Goal: Information Seeking & Learning: Check status

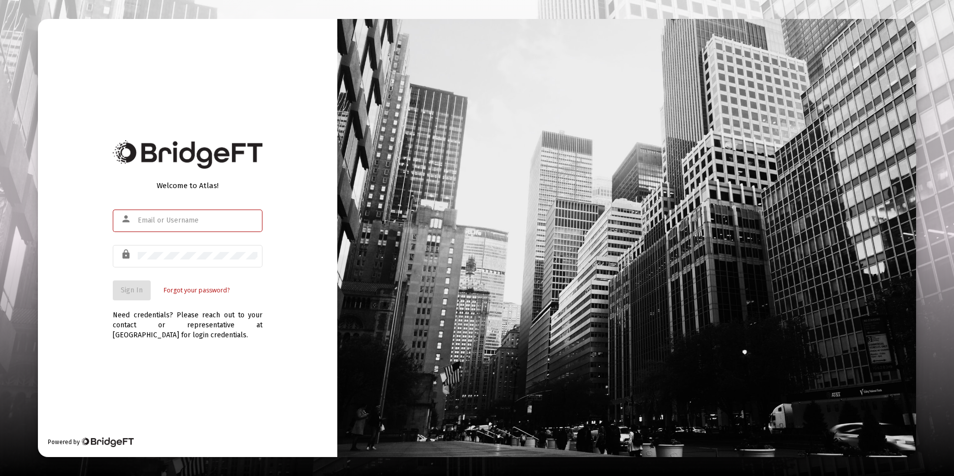
click at [180, 218] on input "text" at bounding box center [198, 221] width 120 height 8
click at [179, 222] on input "text" at bounding box center [198, 221] width 120 height 8
drag, startPoint x: 174, startPoint y: 222, endPoint x: 96, endPoint y: 169, distance: 94.1
click at [96, 169] on div "Welcome to Atlas! person lock Sign In Forgot your password? Need credentials? P…" at bounding box center [187, 238] width 299 height 438
click at [166, 222] on input "text" at bounding box center [198, 221] width 120 height 8
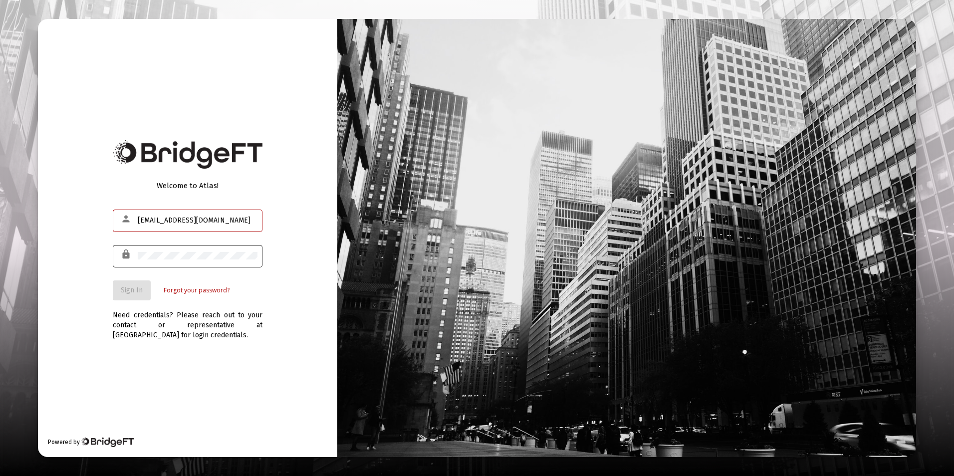
type input "[EMAIL_ADDRESS][DOMAIN_NAME]"
click at [131, 287] on span "Sign In" at bounding box center [132, 290] width 22 height 8
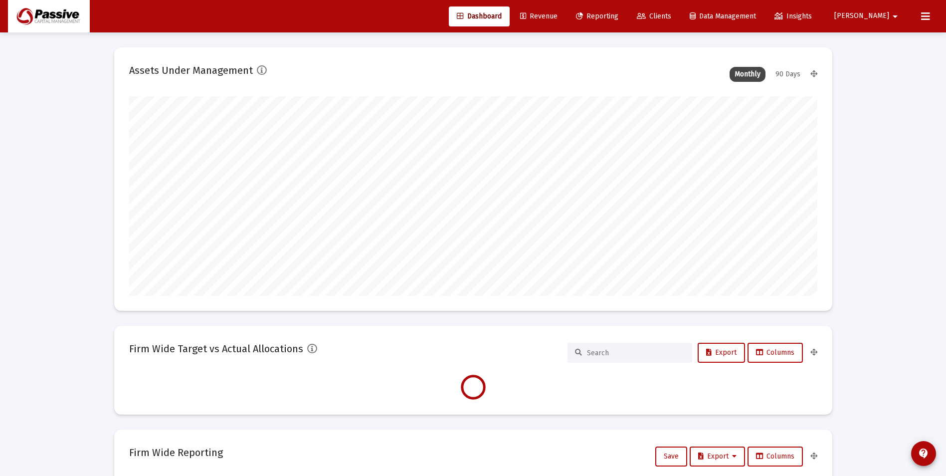
scroll to position [200, 371]
type input "[DATE]"
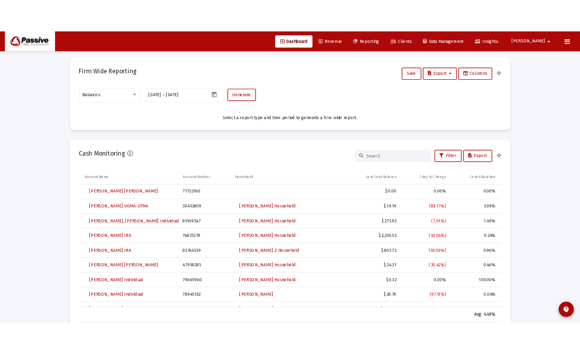
scroll to position [649, 0]
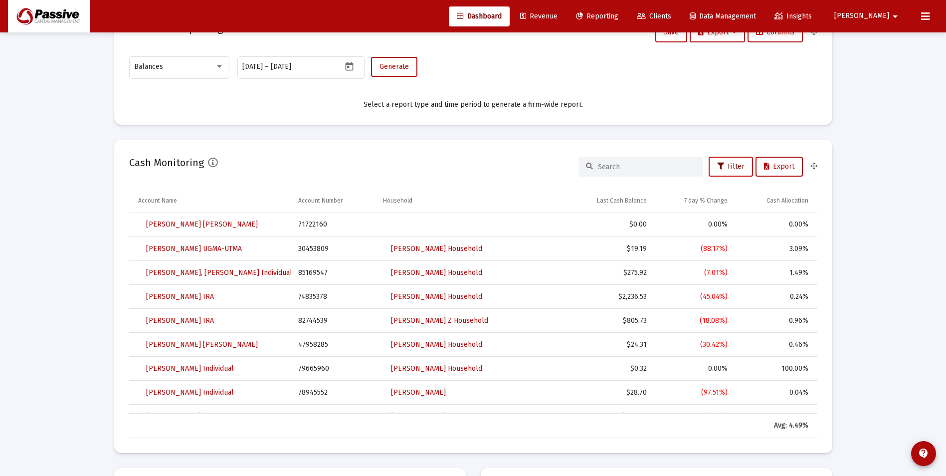
click at [732, 167] on span "Filter" at bounding box center [730, 166] width 27 height 8
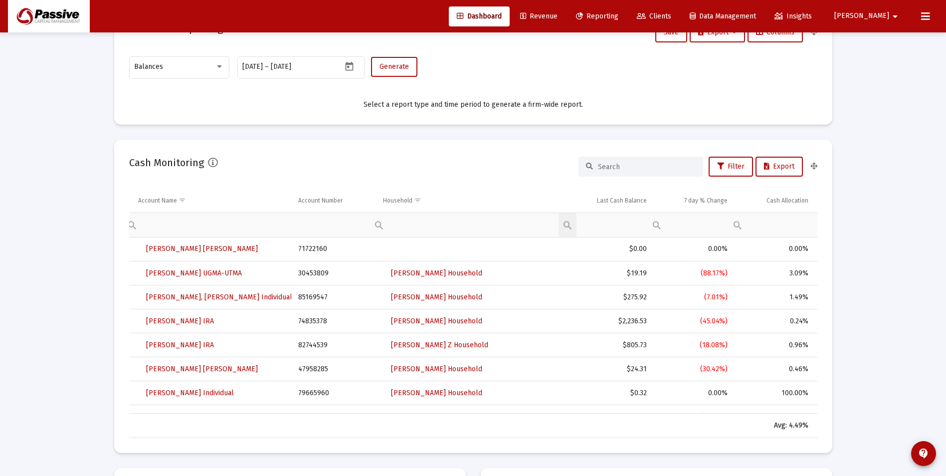
click at [569, 226] on div "Filter cell" at bounding box center [568, 225] width 18 height 24
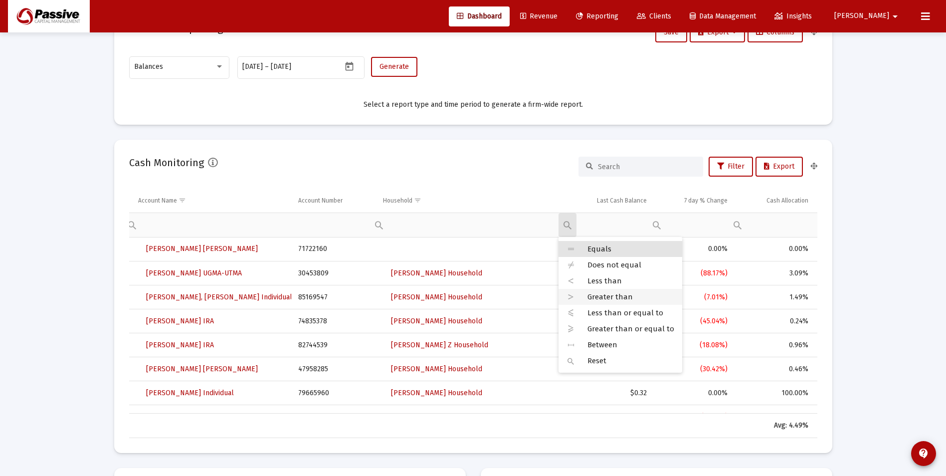
click at [570, 295] on icon at bounding box center [571, 296] width 9 height 9
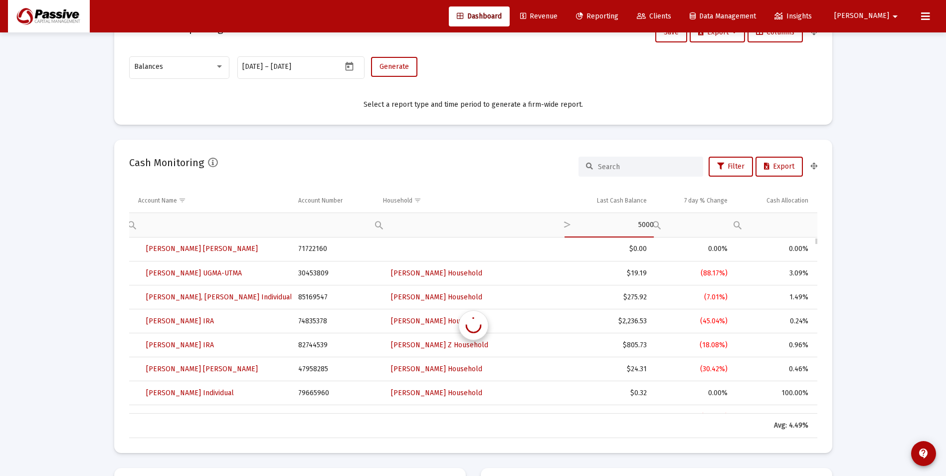
type input "5000"
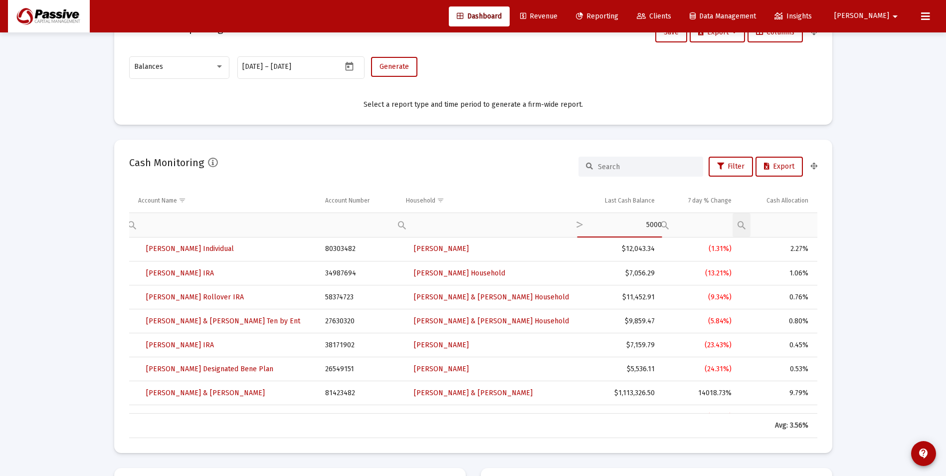
type input "5000"
click at [744, 225] on div "Equals Does not equal Less than Greater than Less than or equal to Greater than…" at bounding box center [742, 225] width 18 height 24
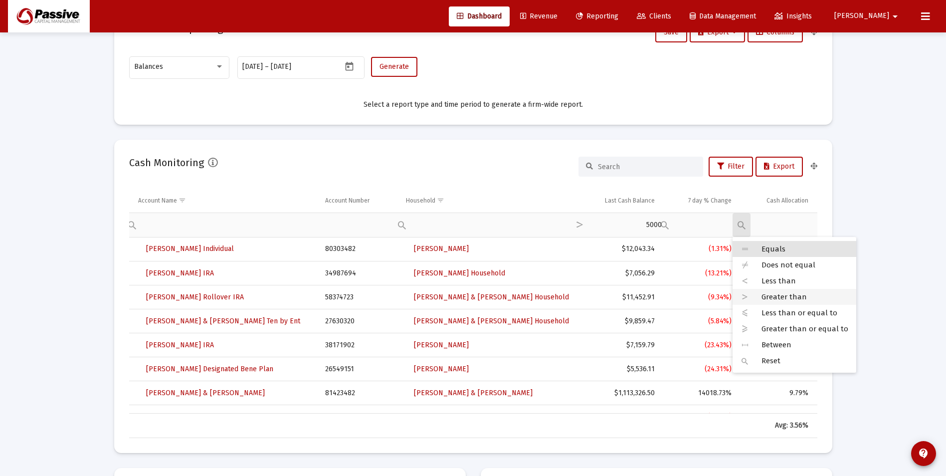
click at [751, 299] on div "Greater than" at bounding box center [795, 297] width 124 height 16
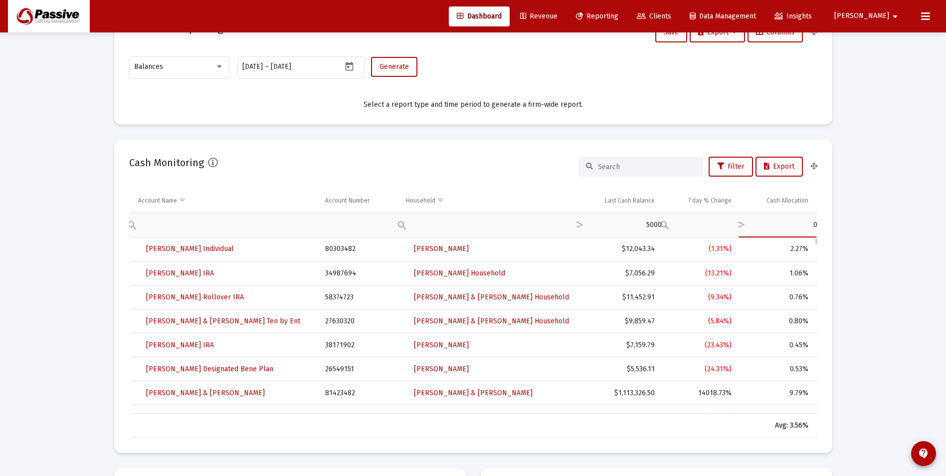
type input "03"
type input "3"
type input "3."
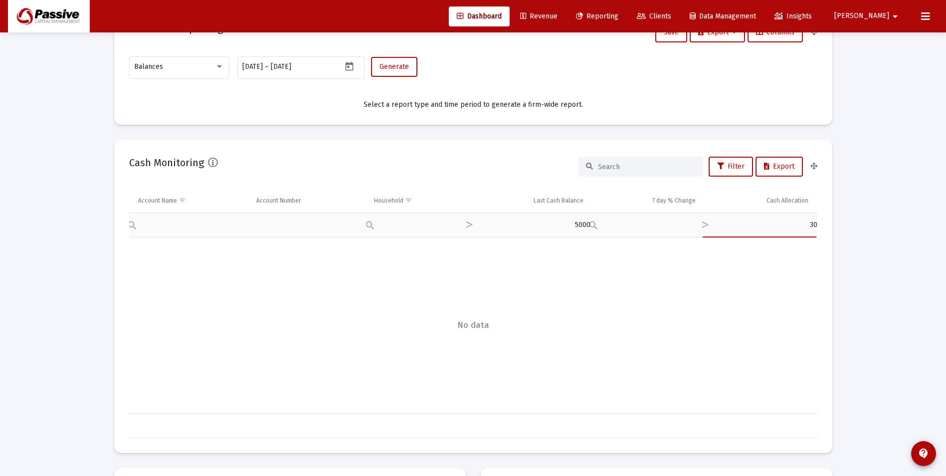
type input "30"
type input "3"
click at [684, 285] on div "Data grid" at bounding box center [473, 325] width 689 height 176
drag, startPoint x: 788, startPoint y: 222, endPoint x: 797, endPoint y: 224, distance: 9.8
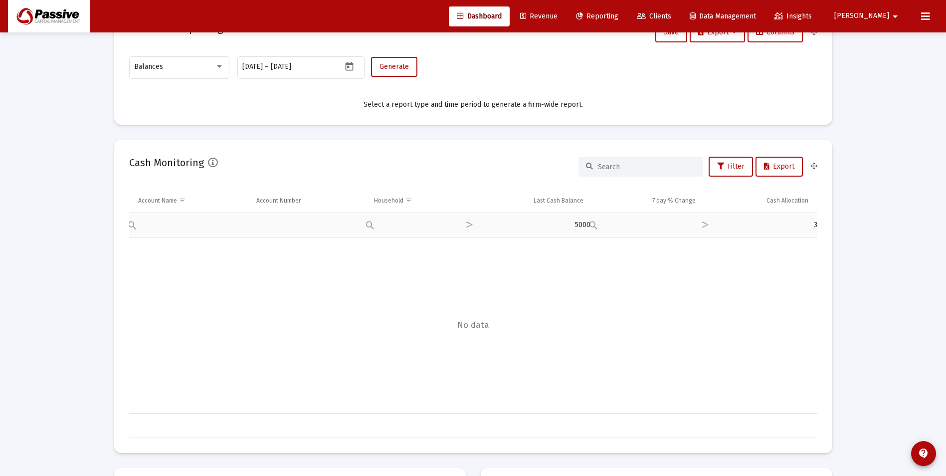
click at [789, 222] on div "Filter cell" at bounding box center [754, 224] width 115 height 24
click at [815, 226] on input "3" at bounding box center [760, 225] width 115 height 24
type input "2"
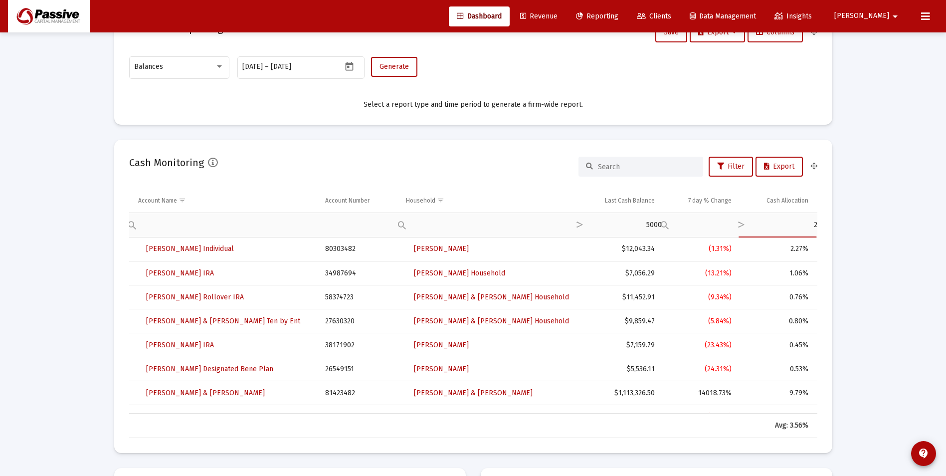
type input "2"
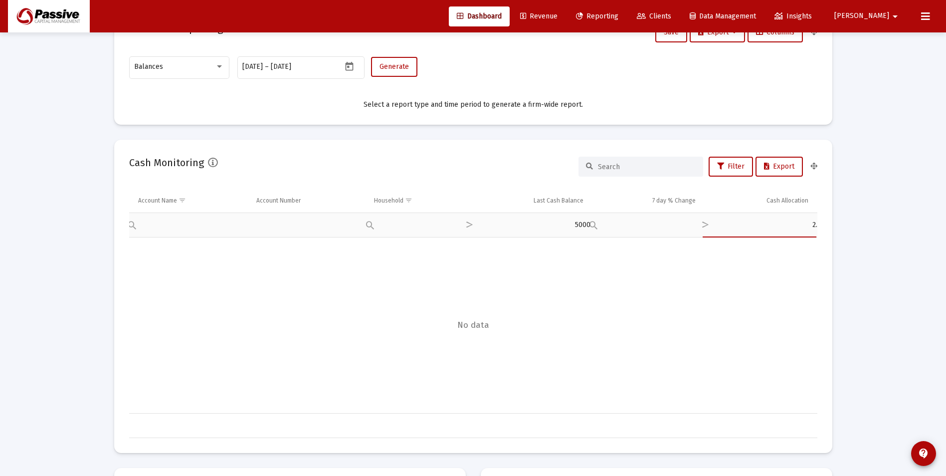
type input "2"
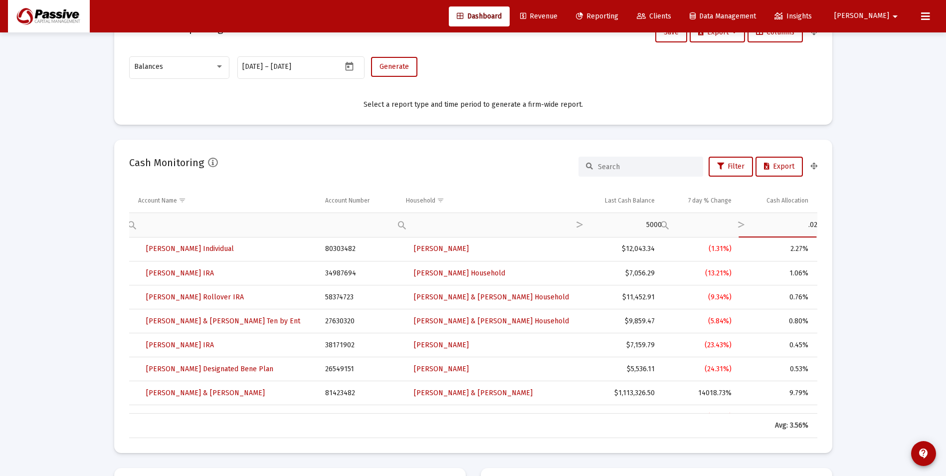
type input "0.02"
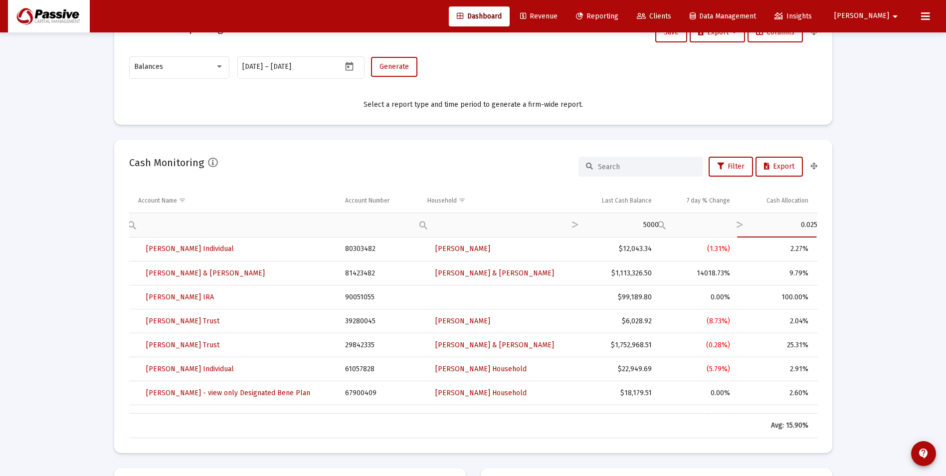
type input "0.025"
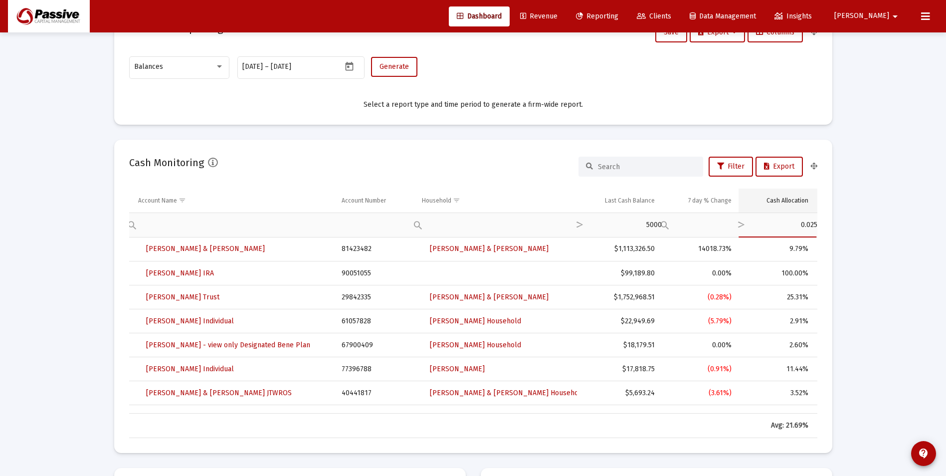
type input "0.025"
click at [768, 200] on div "Cash Allocation" at bounding box center [788, 201] width 42 height 8
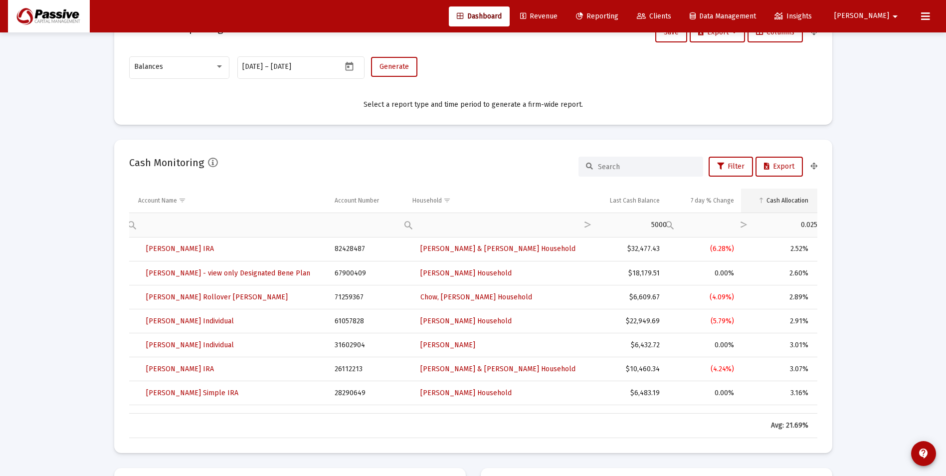
click at [768, 200] on div "Cash Allocation" at bounding box center [788, 201] width 42 height 8
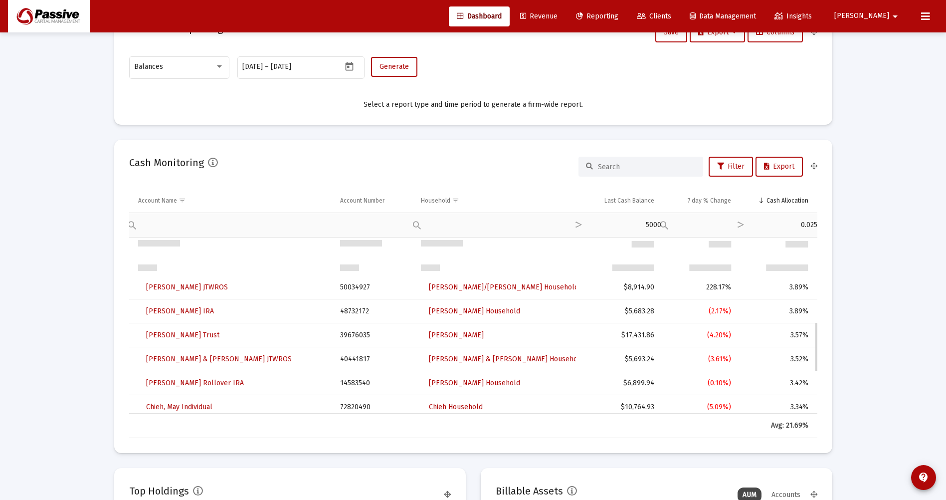
scroll to position [299, 0]
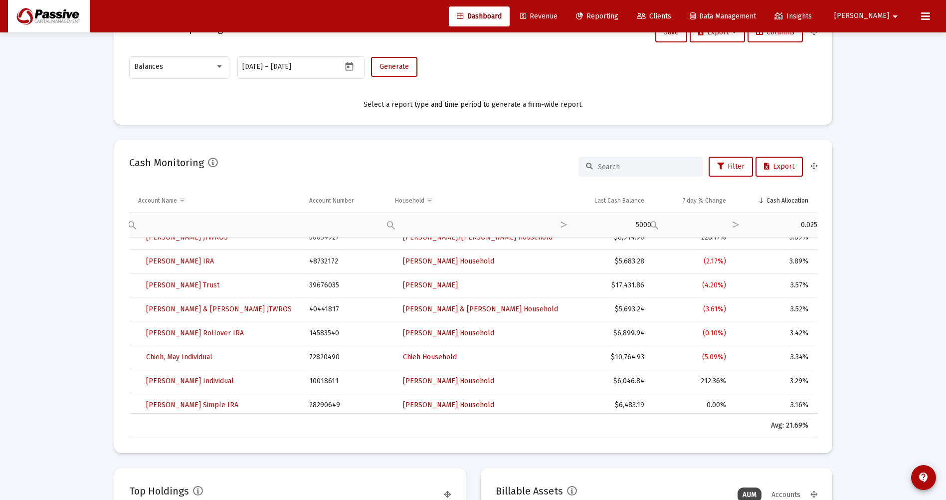
click at [619, 17] on span "Reporting" at bounding box center [597, 16] width 42 height 8
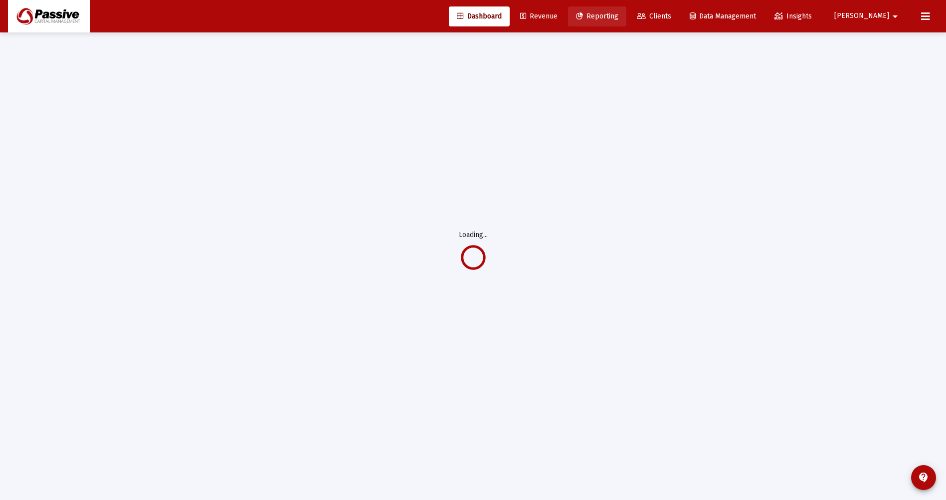
scroll to position [32, 0]
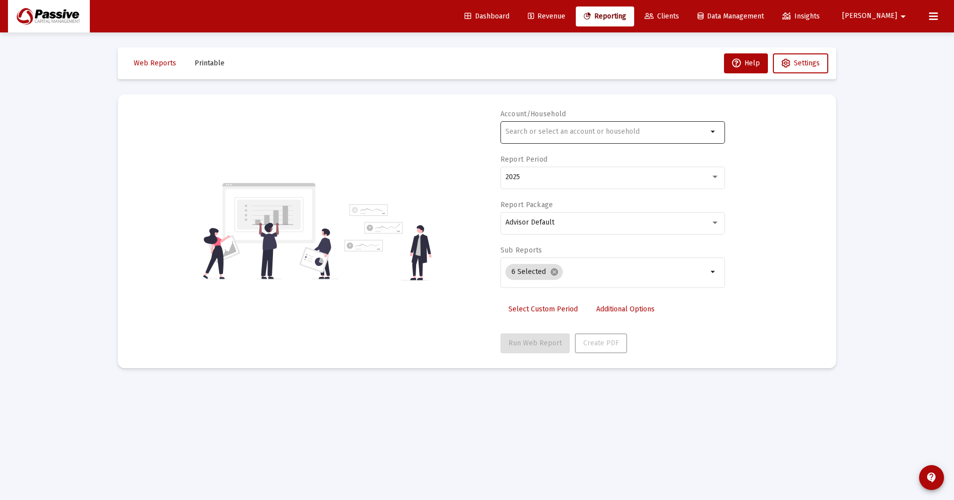
click at [556, 130] on input "text" at bounding box center [606, 132] width 202 height 8
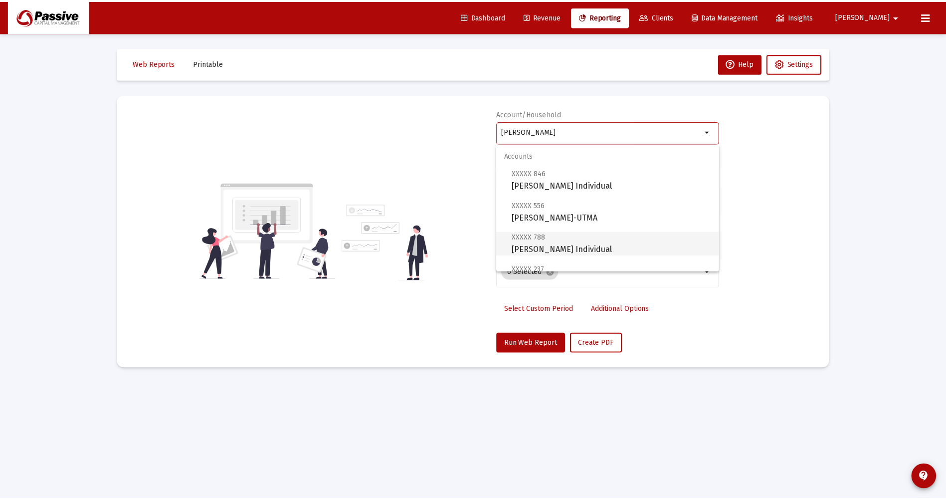
scroll to position [50, 0]
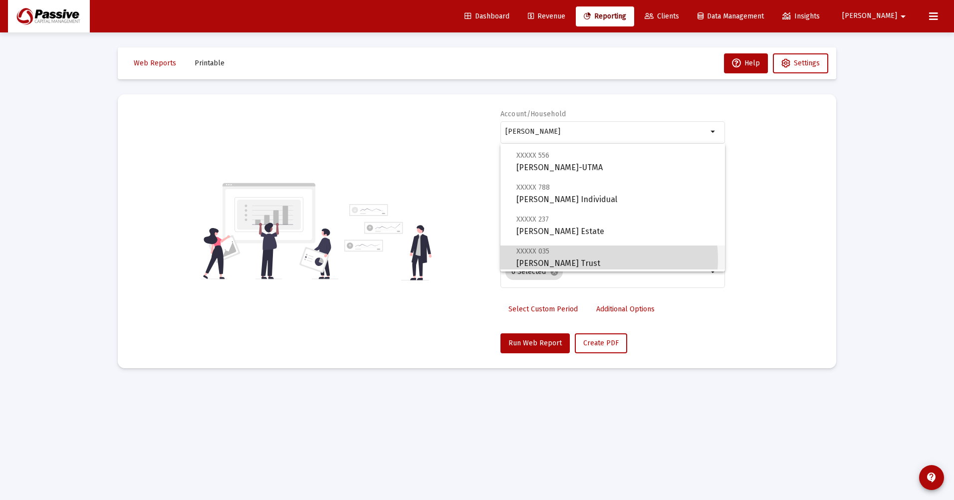
click at [594, 259] on span "XXXXX 035 [PERSON_NAME] Trust" at bounding box center [616, 257] width 201 height 24
type input "[PERSON_NAME] Trust"
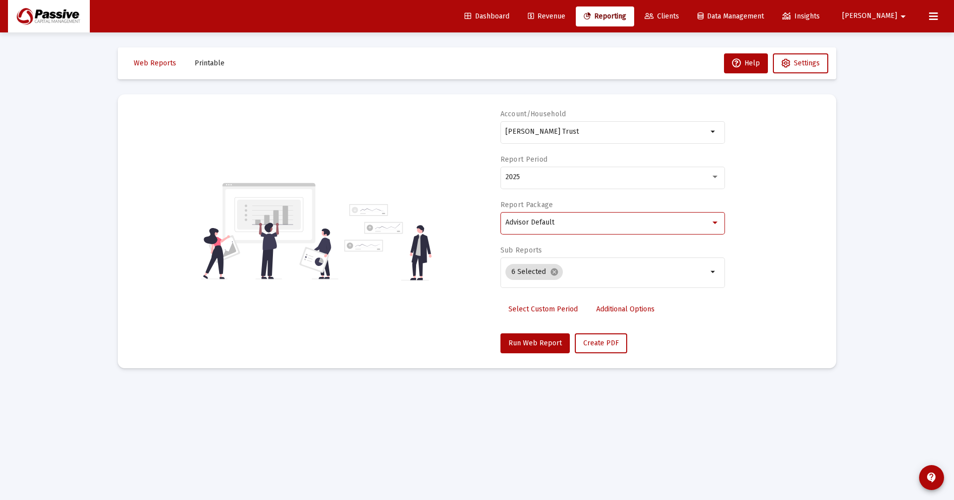
click at [554, 226] on span "Advisor Default" at bounding box center [529, 222] width 49 height 8
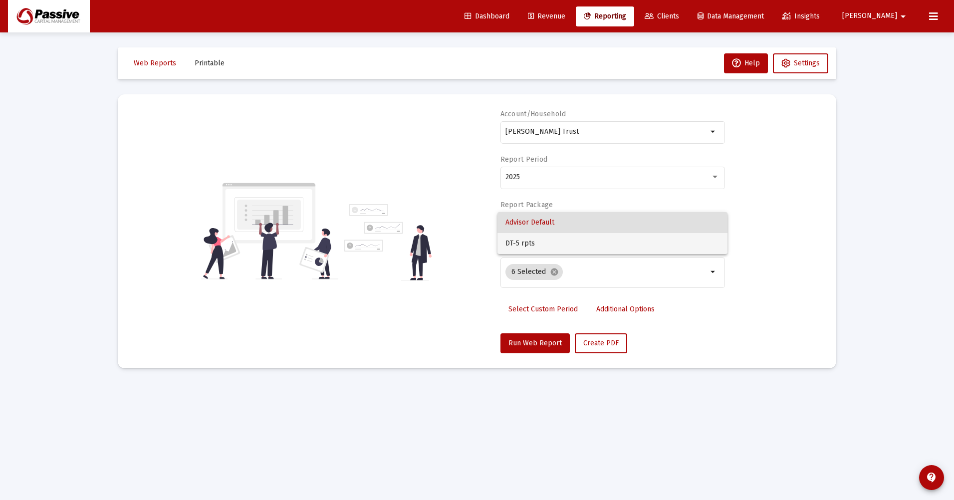
click at [548, 247] on span "DT-5 rpts" at bounding box center [612, 243] width 214 height 21
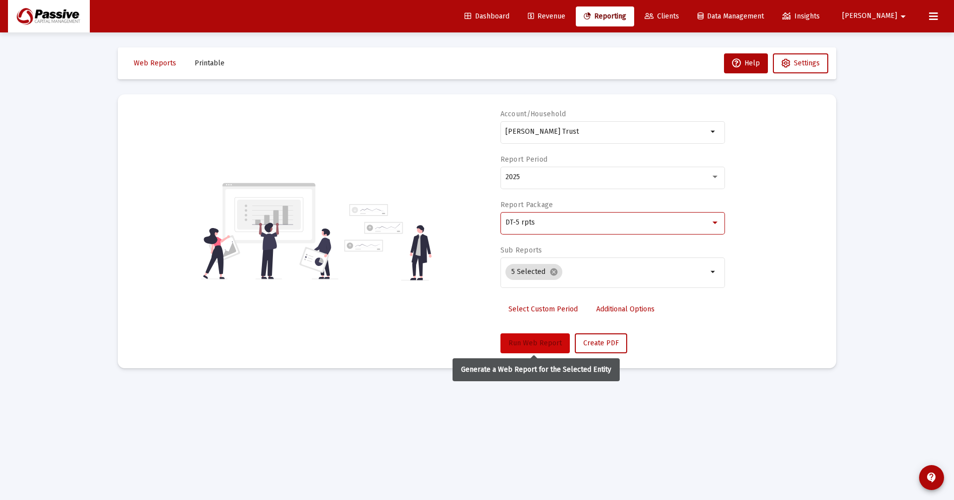
click at [535, 347] on span "Run Web Report" at bounding box center [534, 343] width 53 height 8
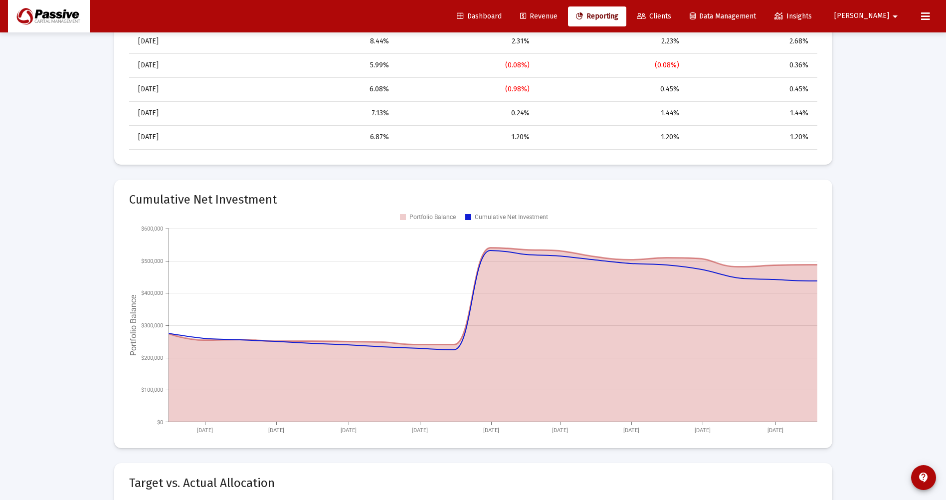
scroll to position [948, 0]
click at [502, 17] on span "Dashboard" at bounding box center [479, 16] width 45 height 8
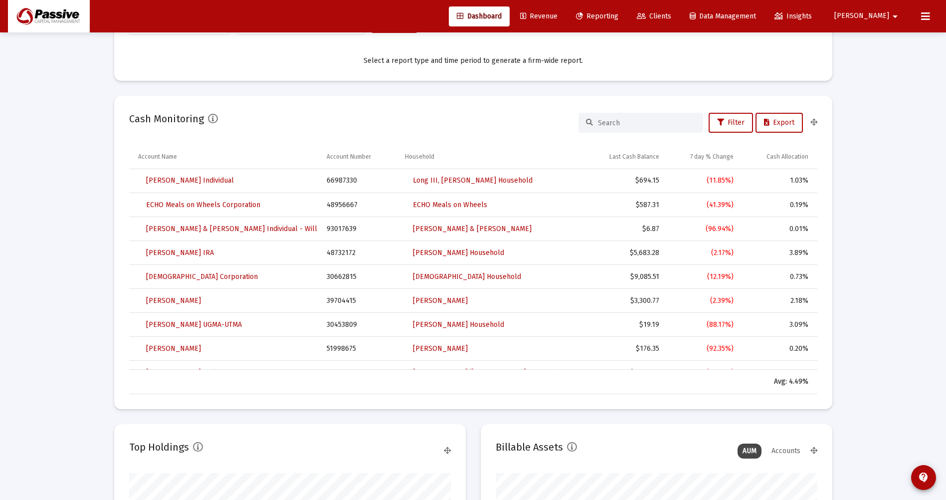
scroll to position [715, 0]
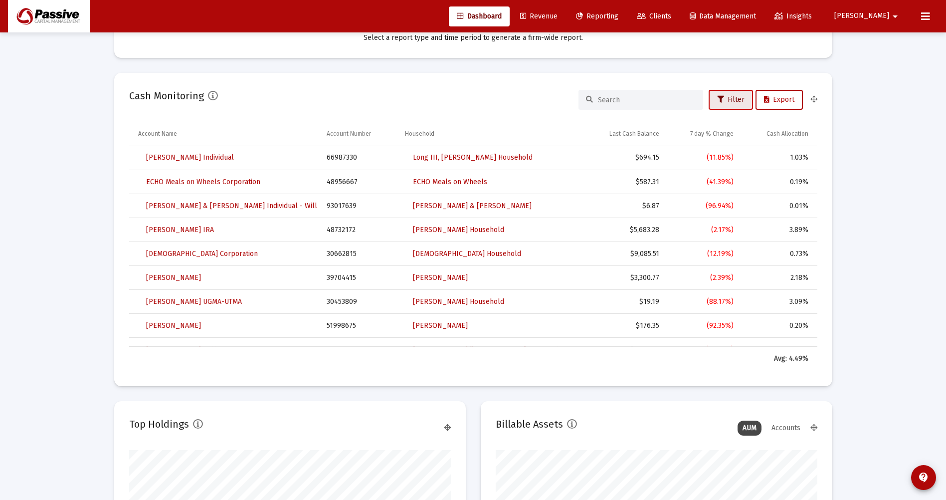
click at [731, 102] on span "Filter" at bounding box center [730, 99] width 27 height 8
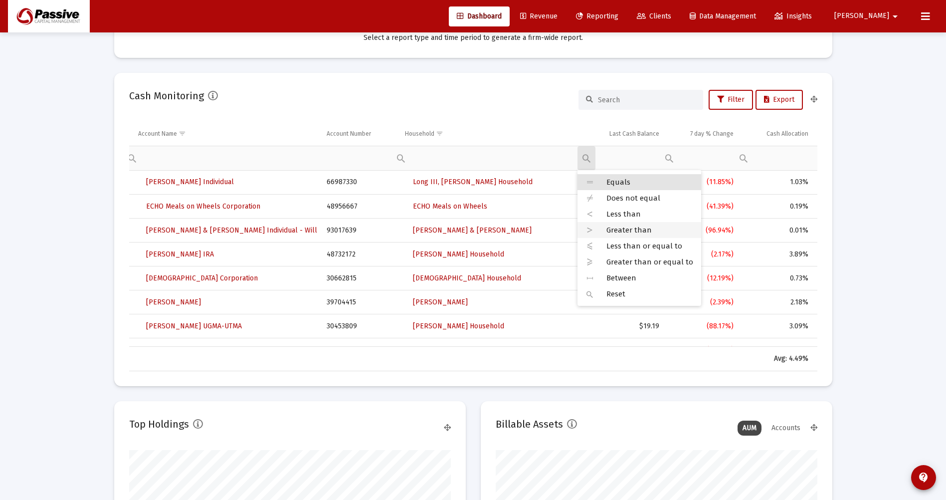
click at [591, 230] on icon at bounding box center [590, 230] width 9 height 9
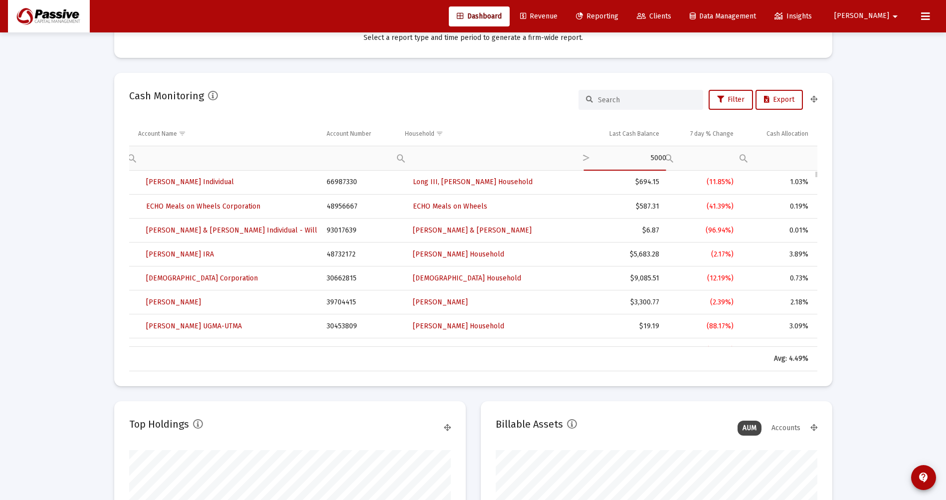
type input "5000"
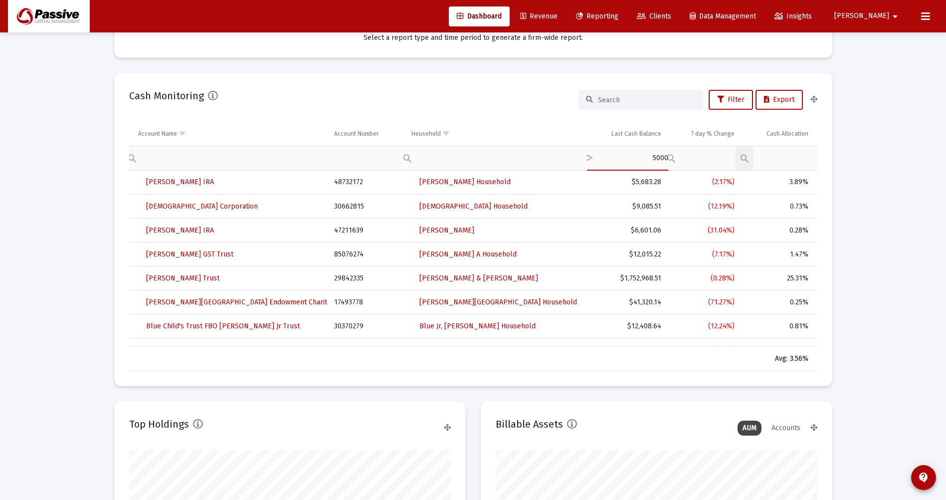
type input "5000"
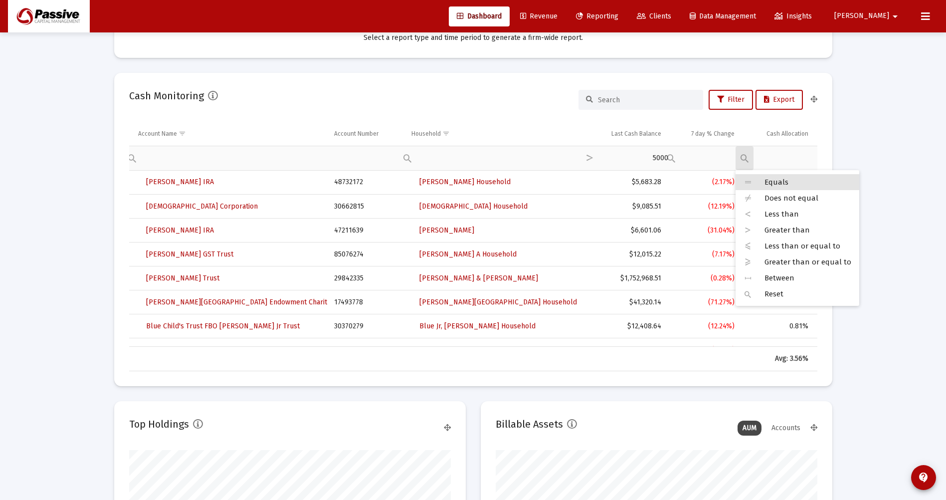
click at [741, 154] on div "Filter cell" at bounding box center [745, 158] width 18 height 24
click at [787, 229] on span "Greater than" at bounding box center [787, 230] width 45 height 9
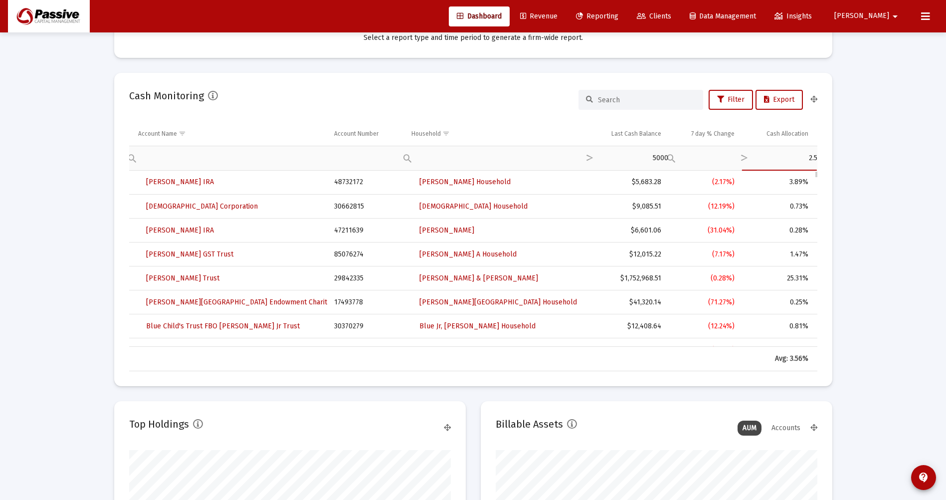
type input "2.5"
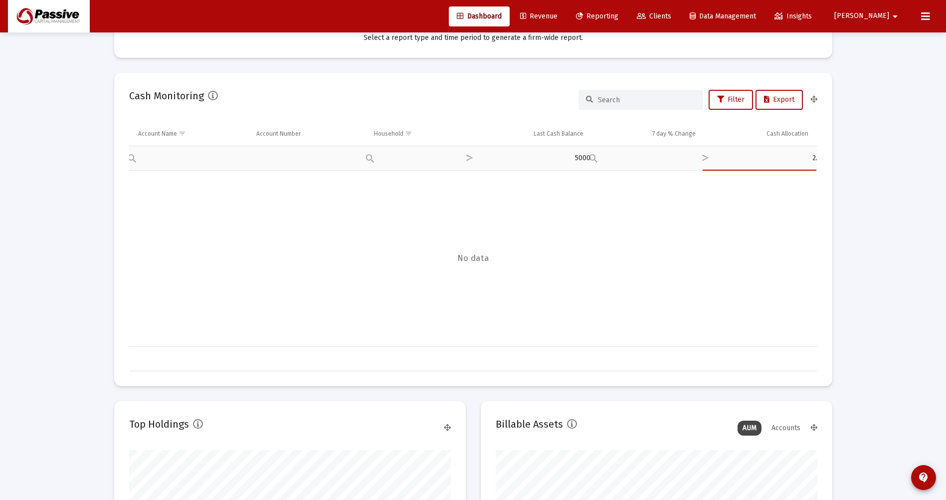
type input "2"
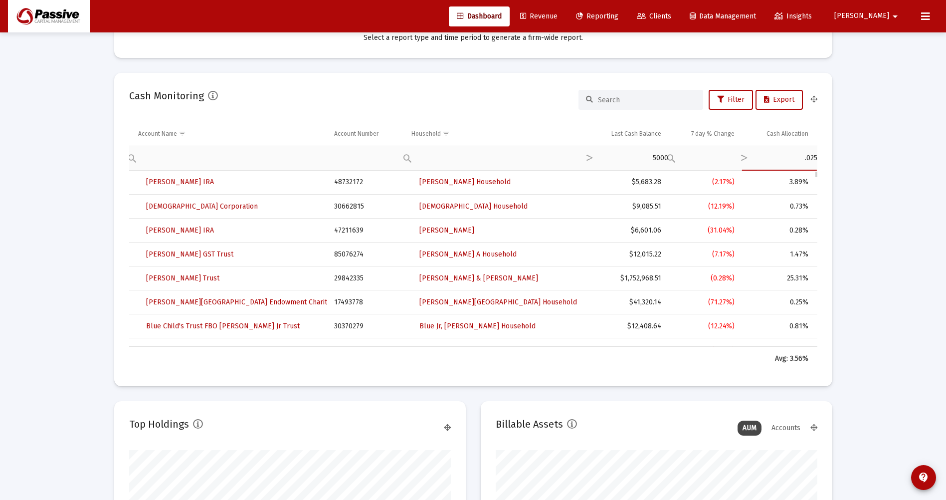
type input "0.025"
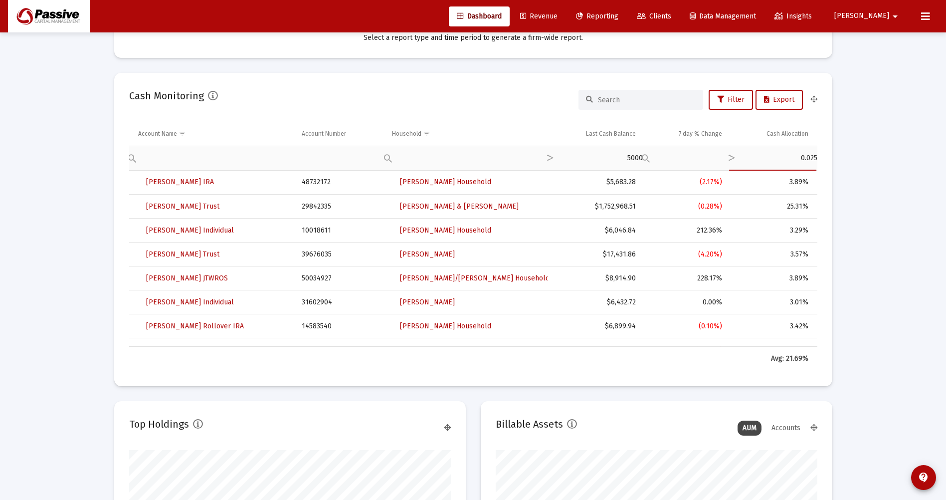
type input "0.025"
click at [618, 158] on div "Filter cell" at bounding box center [589, 157] width 95 height 24
click at [626, 168] on div "Filter cell" at bounding box center [589, 157] width 95 height 24
click at [615, 167] on div "Filter cell" at bounding box center [589, 157] width 95 height 24
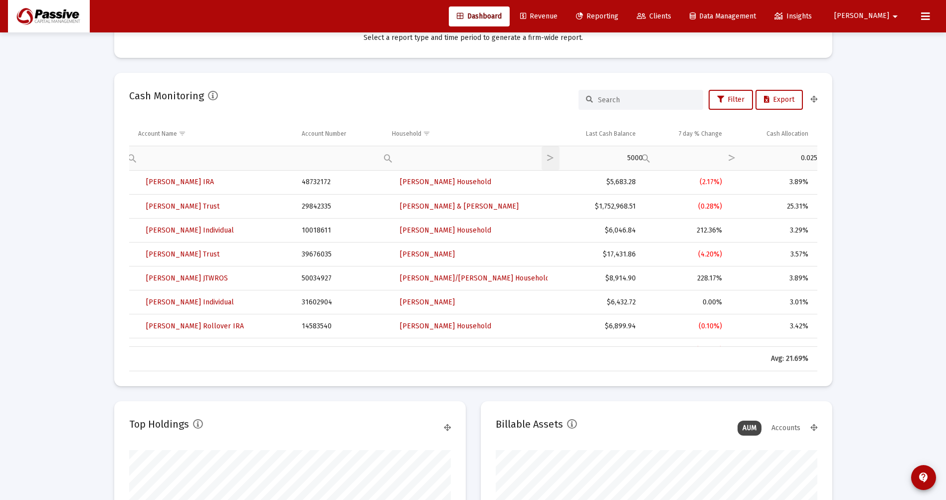
click at [615, 167] on div "Filter cell" at bounding box center [589, 157] width 95 height 24
click at [611, 134] on div "Last Cash Balance" at bounding box center [611, 134] width 50 height 8
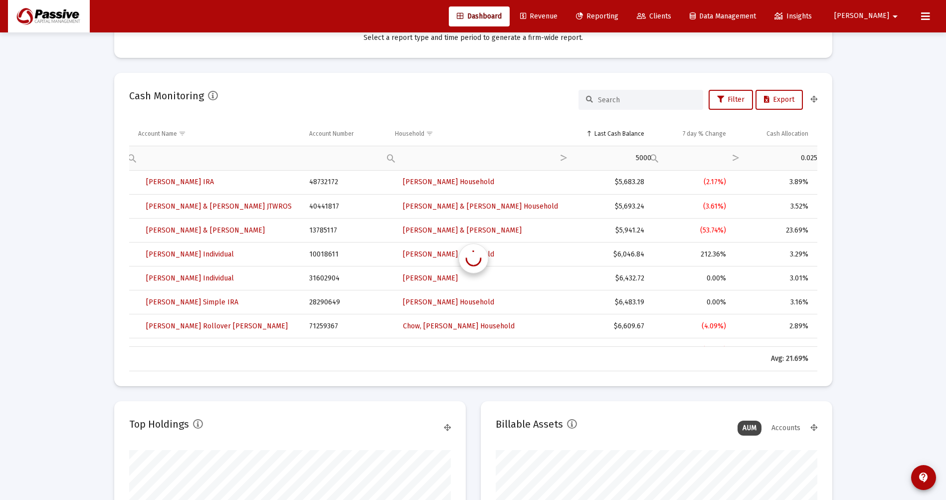
click at [611, 134] on div "Last Cash Balance" at bounding box center [620, 134] width 50 height 8
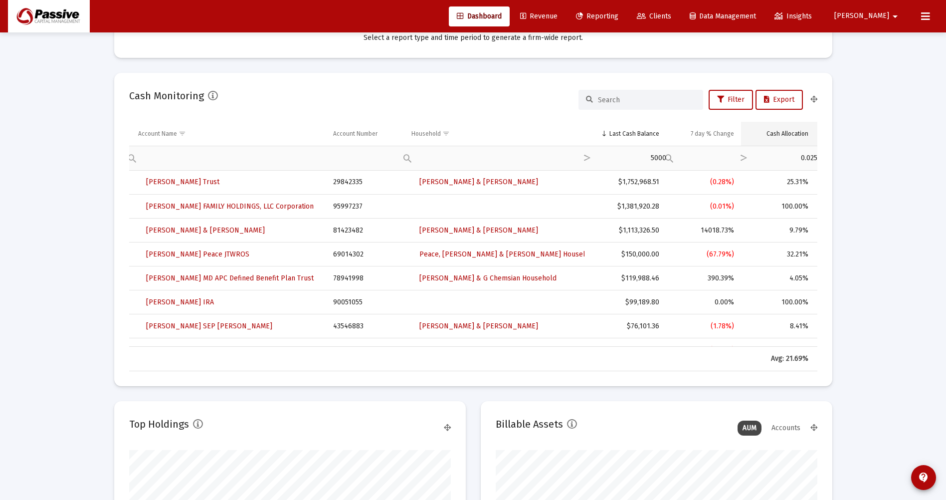
click at [791, 133] on div "Cash Allocation" at bounding box center [788, 134] width 42 height 8
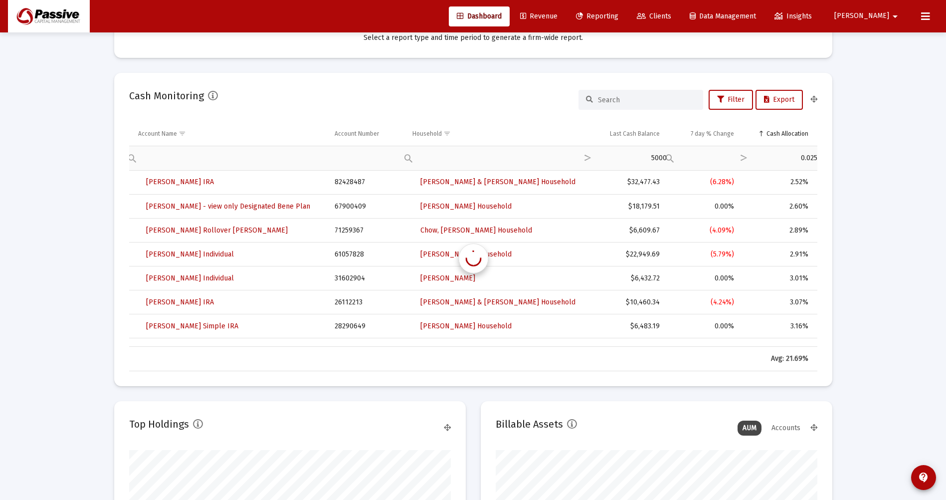
click at [791, 133] on div "Cash Allocation" at bounding box center [788, 134] width 42 height 8
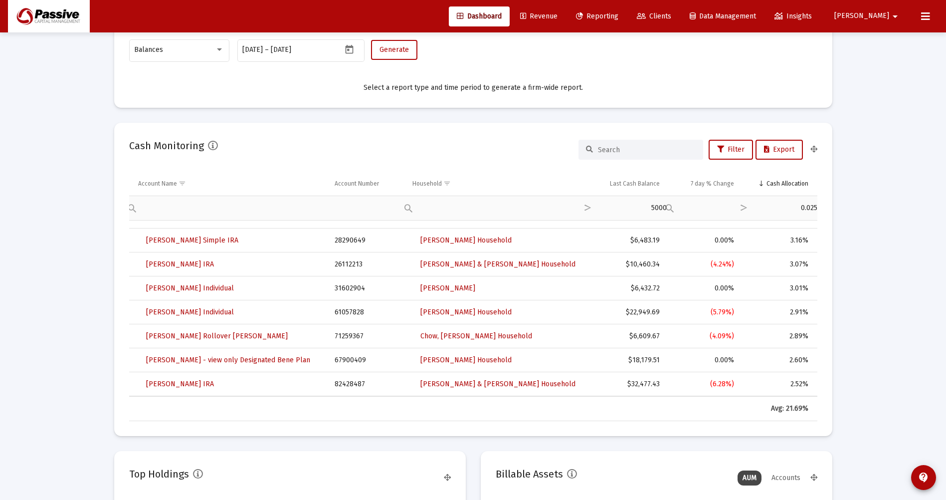
scroll to position [616, 0]
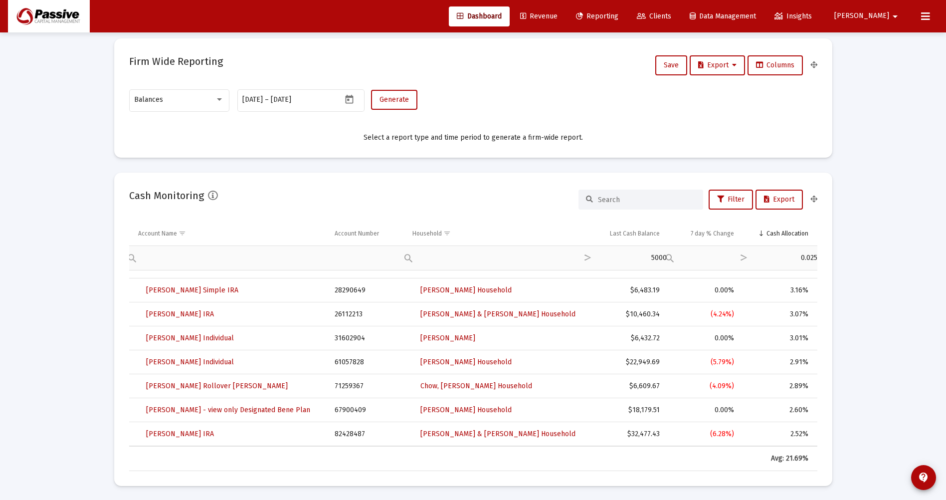
click at [814, 257] on input "0.025" at bounding box center [779, 258] width 76 height 24
type input "0.020"
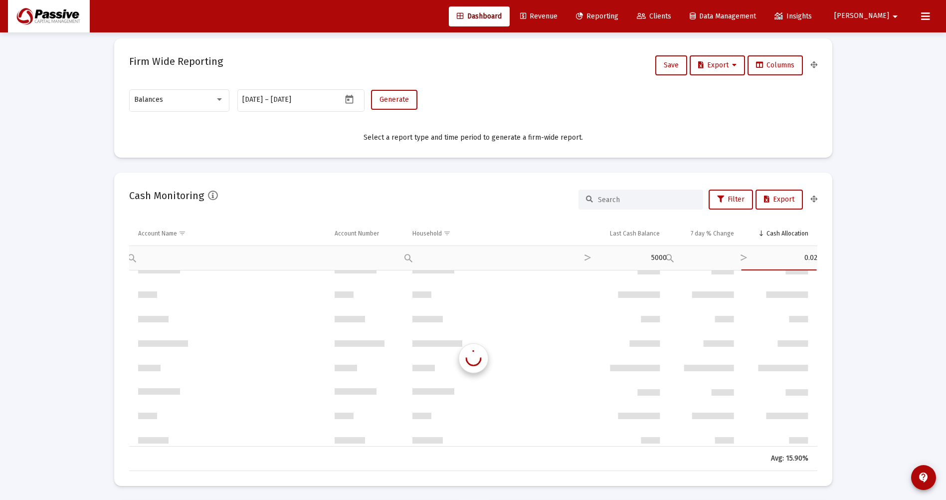
scroll to position [0, 0]
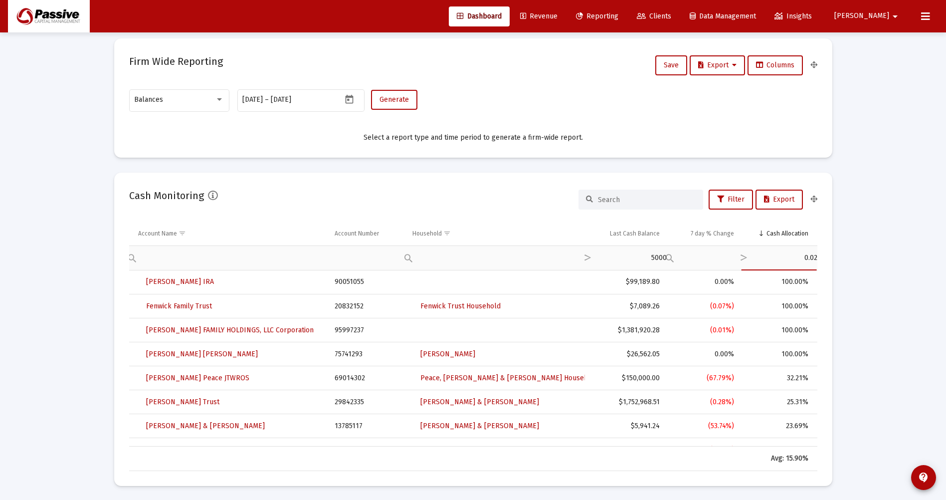
type input "0.02"
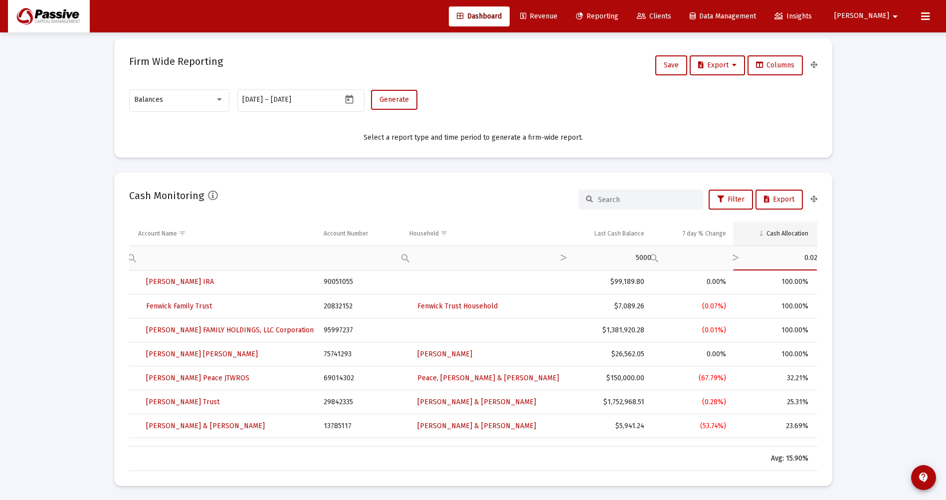
type input "0.02"
click at [788, 236] on div "Cash Allocation" at bounding box center [788, 234] width 42 height 8
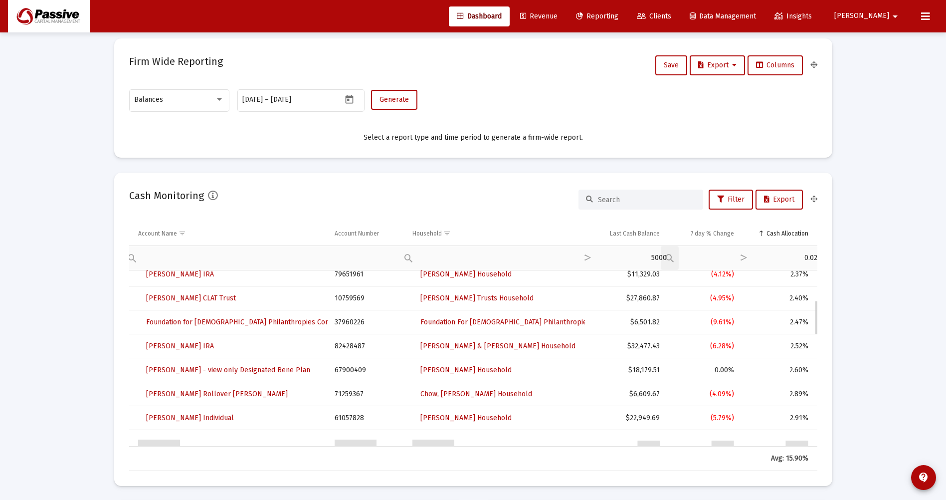
scroll to position [50, 0]
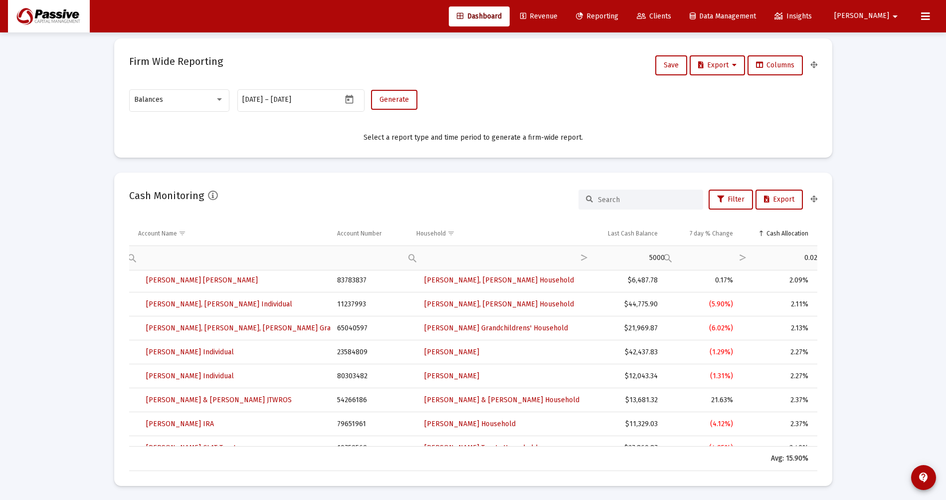
click at [618, 201] on input at bounding box center [647, 200] width 98 height 8
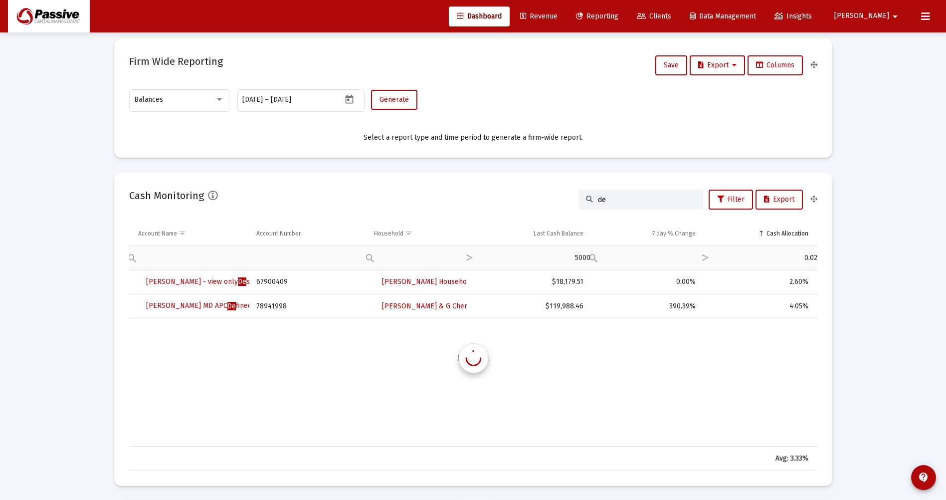
type input "d"
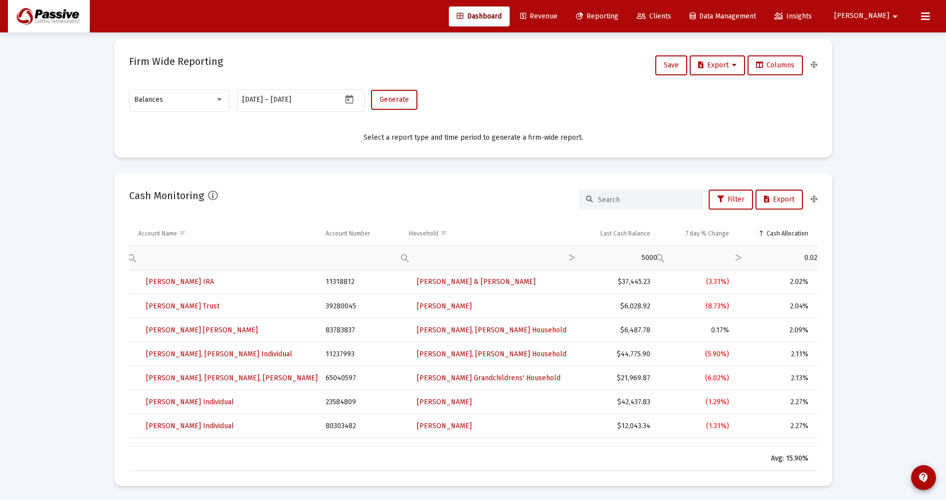
click at [619, 16] on span "Reporting" at bounding box center [597, 16] width 42 height 8
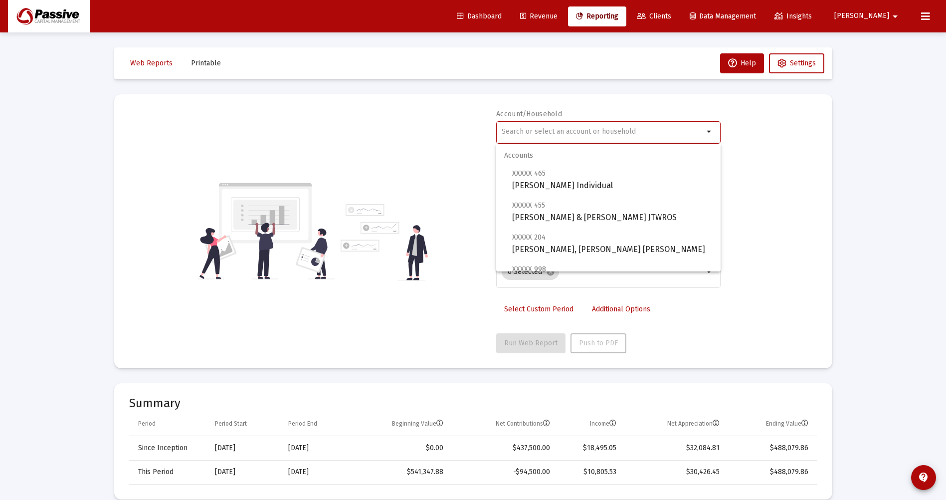
click at [526, 132] on input "text" at bounding box center [603, 132] width 202 height 8
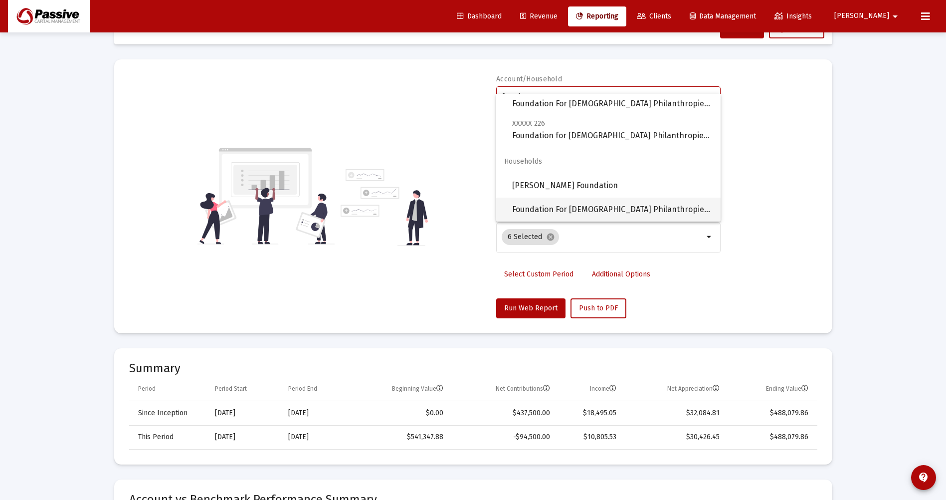
scroll to position [50, 0]
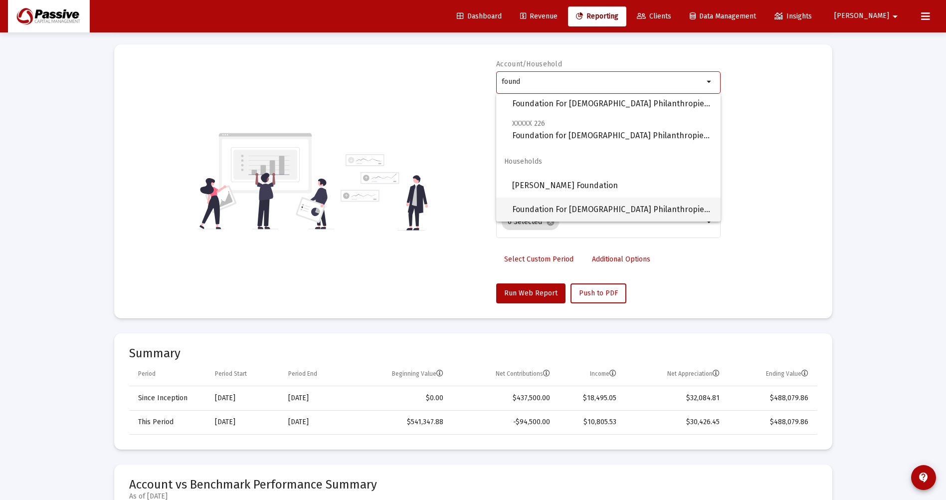
click at [573, 211] on span "Foundation For [DEMOGRAPHIC_DATA] Philanthropies, Inc" at bounding box center [612, 210] width 201 height 24
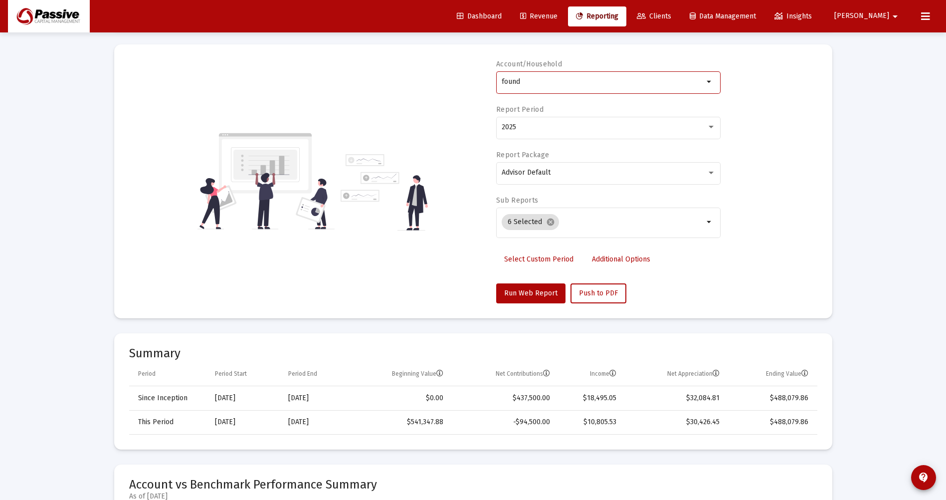
type input "Foundation For [DEMOGRAPHIC_DATA] Philanthropies, Inc"
click at [539, 173] on span "Advisor Default" at bounding box center [526, 172] width 49 height 8
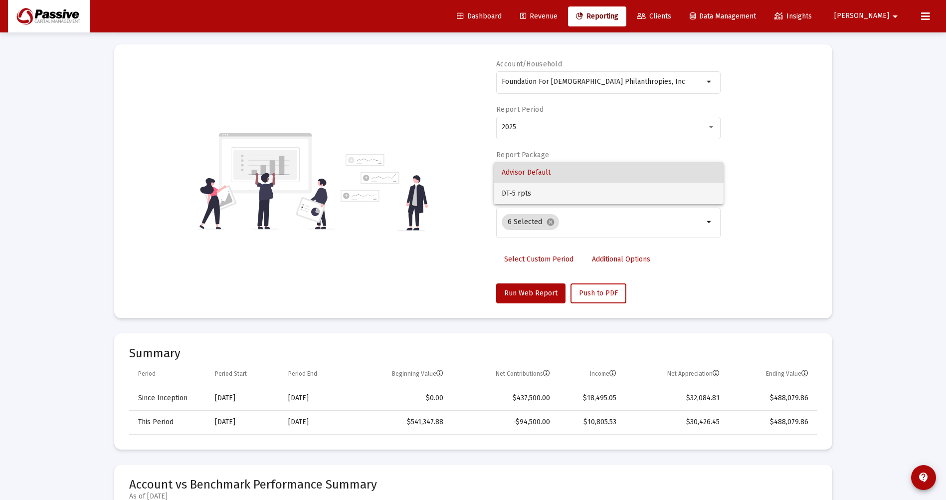
click at [527, 192] on span "DT-5 rpts" at bounding box center [609, 193] width 214 height 21
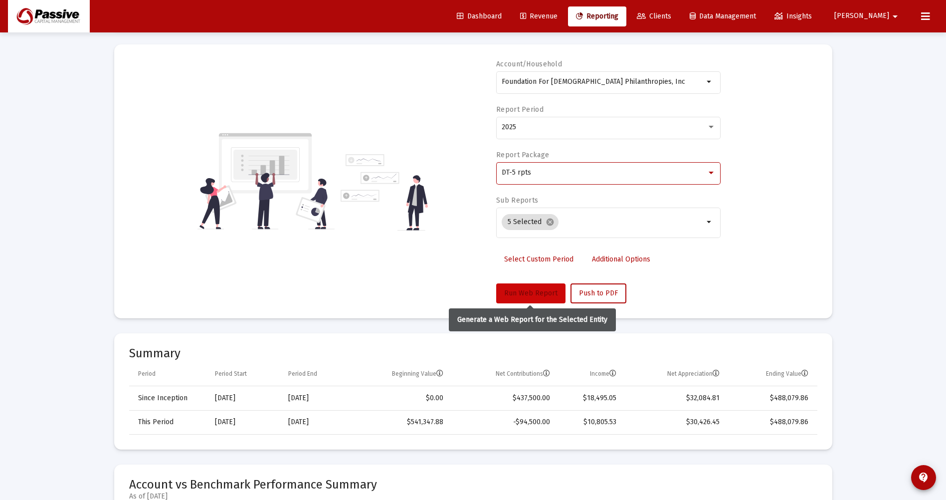
click at [530, 291] on span "Run Web Report" at bounding box center [530, 293] width 53 height 8
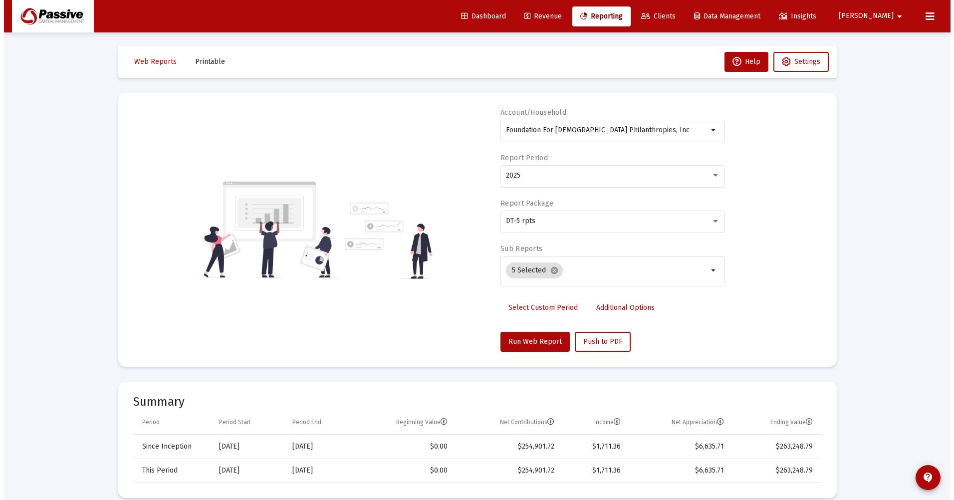
scroll to position [0, 0]
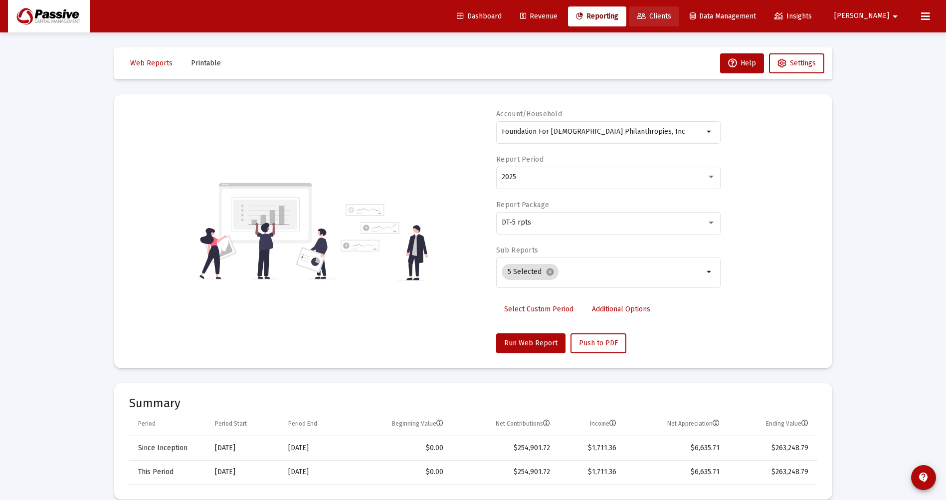
click at [672, 17] on span "Clients" at bounding box center [654, 16] width 34 height 8
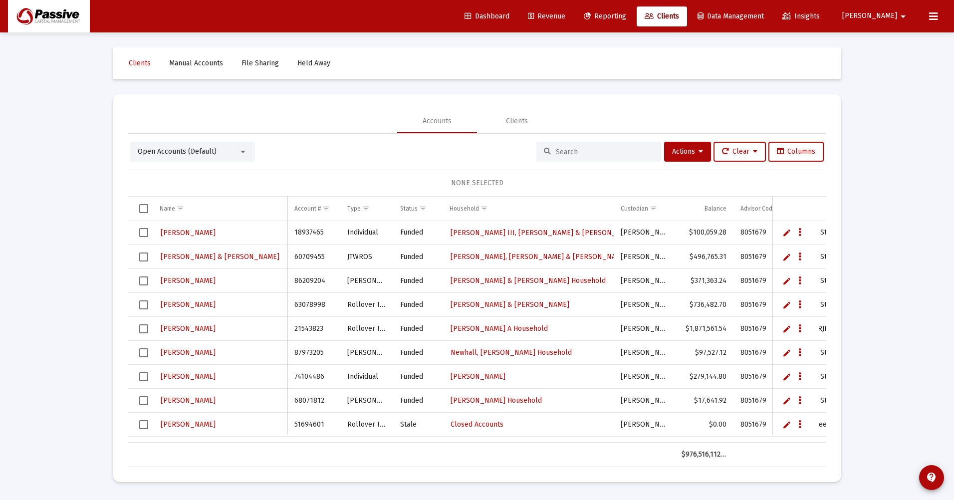
click at [573, 151] on input at bounding box center [605, 152] width 98 height 8
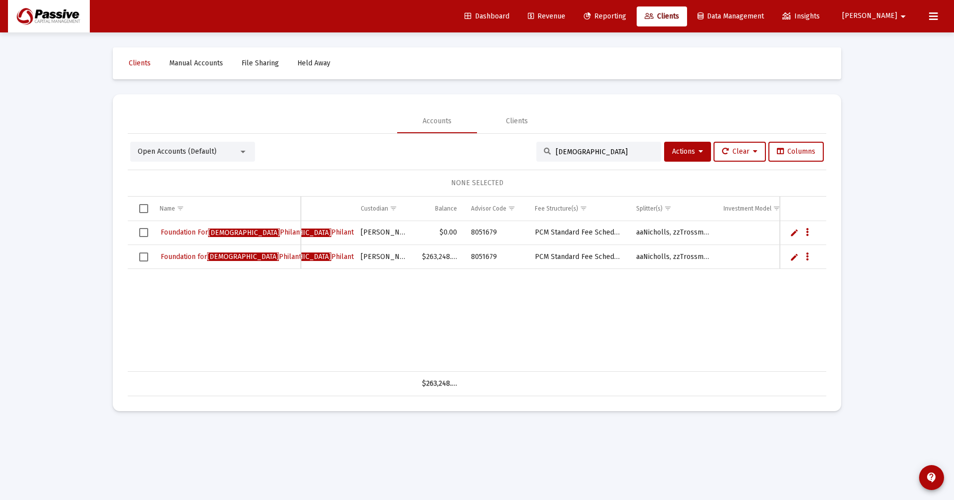
scroll to position [0, 246]
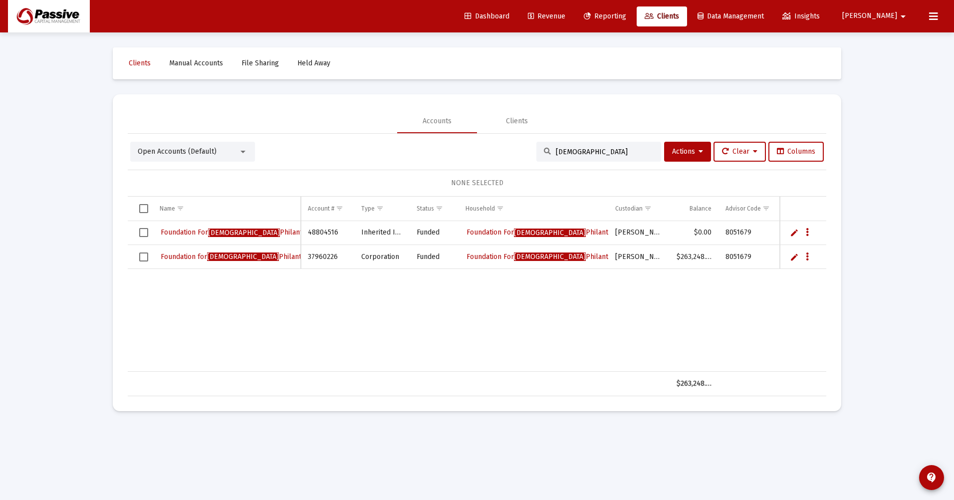
type input "[DEMOGRAPHIC_DATA]"
click at [509, 12] on span "Dashboard" at bounding box center [487, 16] width 45 height 8
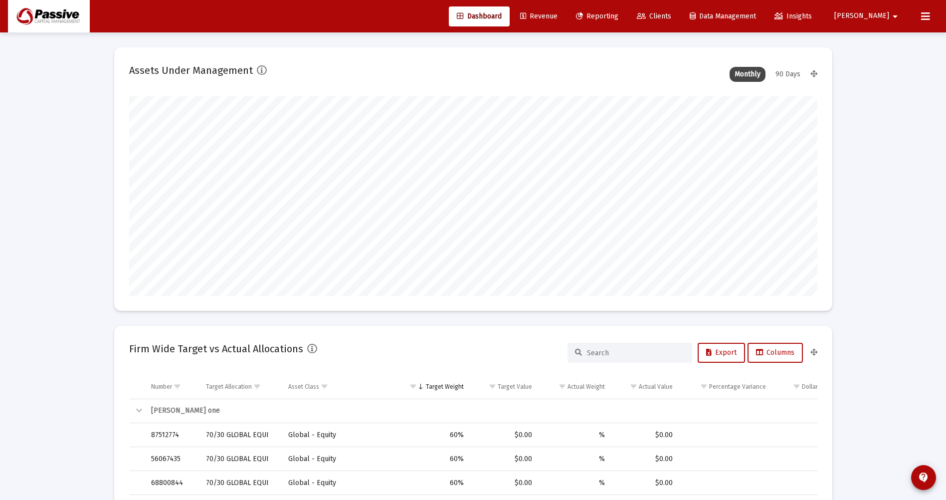
scroll to position [200, 371]
click at [619, 14] on span "Reporting" at bounding box center [597, 16] width 42 height 8
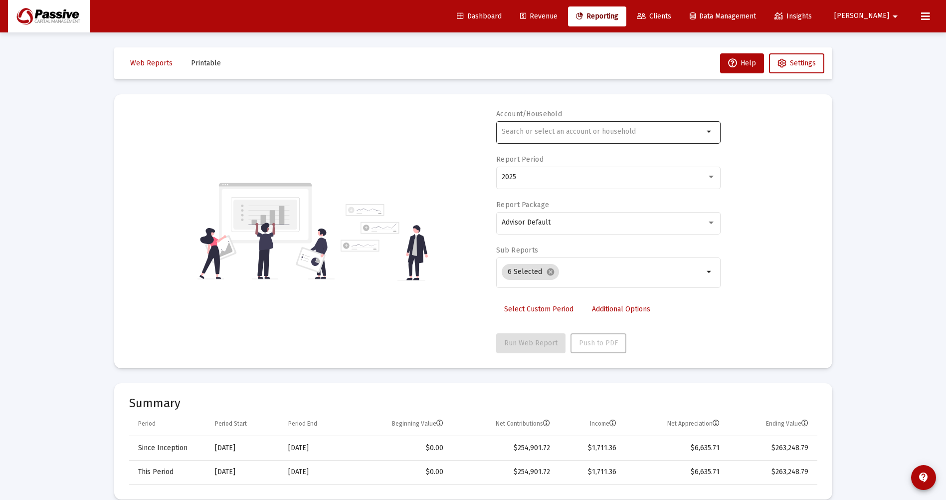
click at [575, 132] on input "text" at bounding box center [603, 132] width 202 height 8
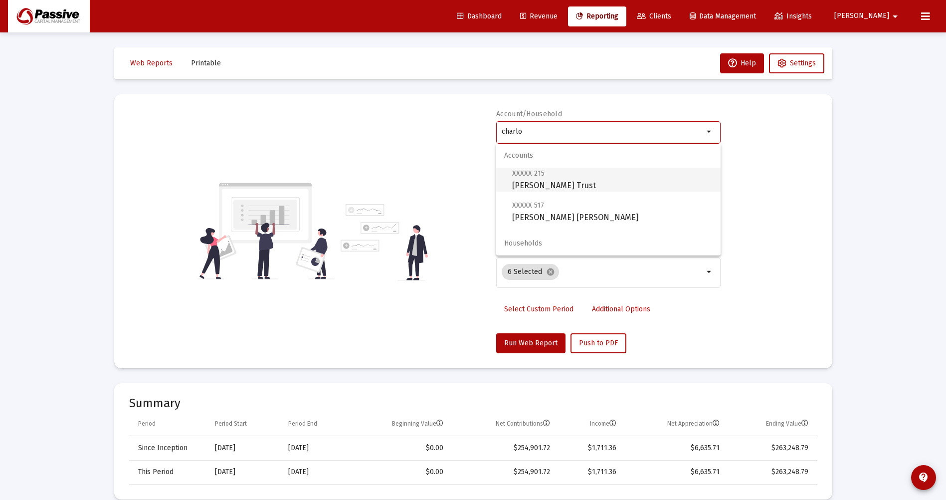
click at [559, 188] on span "XXXXX 215 [PERSON_NAME] Trust" at bounding box center [612, 179] width 201 height 24
type input "[PERSON_NAME] Trust"
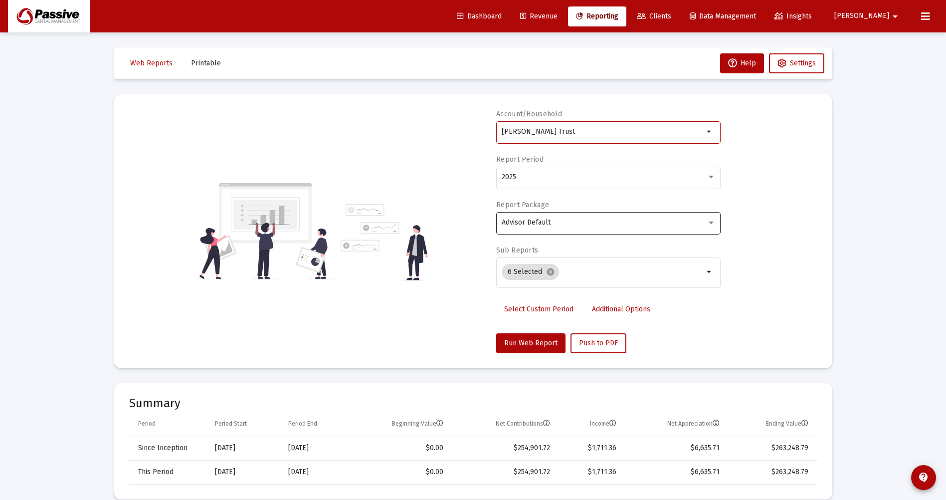
click at [559, 225] on div "Advisor Default" at bounding box center [604, 223] width 205 height 8
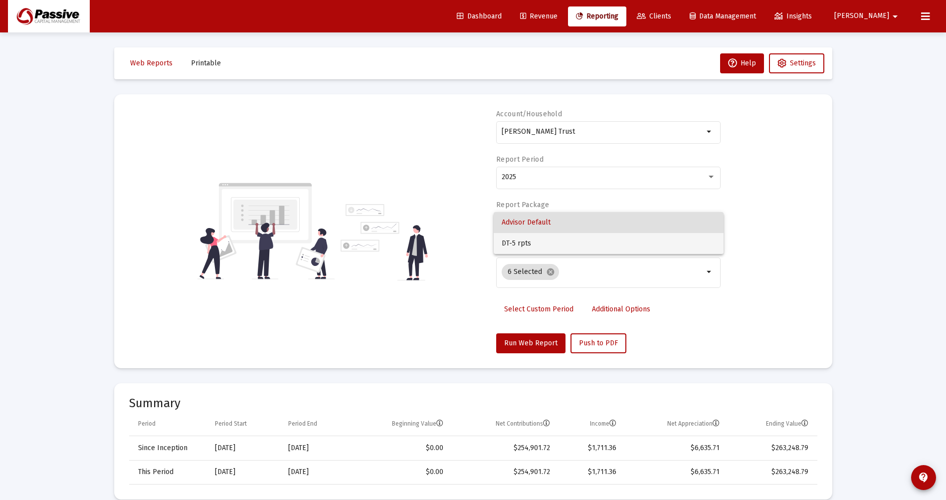
click at [541, 241] on span "DT-5 rpts" at bounding box center [609, 243] width 214 height 21
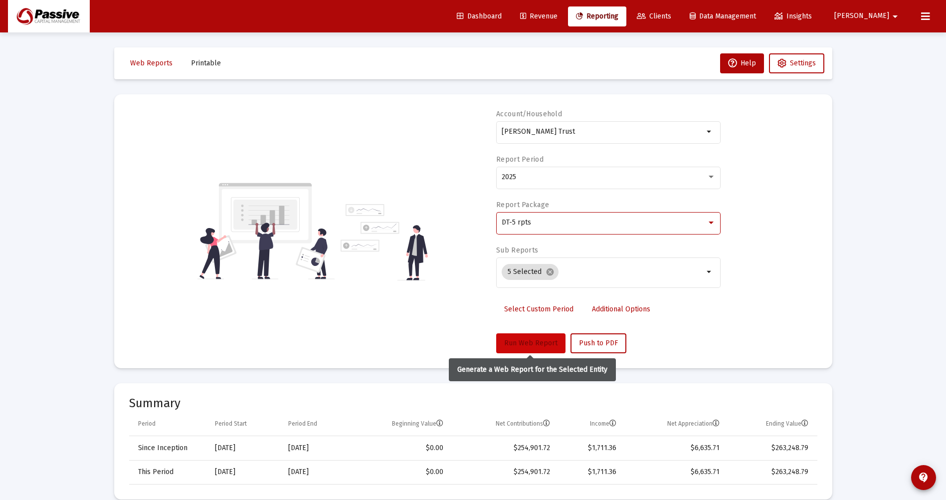
click at [537, 343] on span "Run Web Report" at bounding box center [530, 343] width 53 height 8
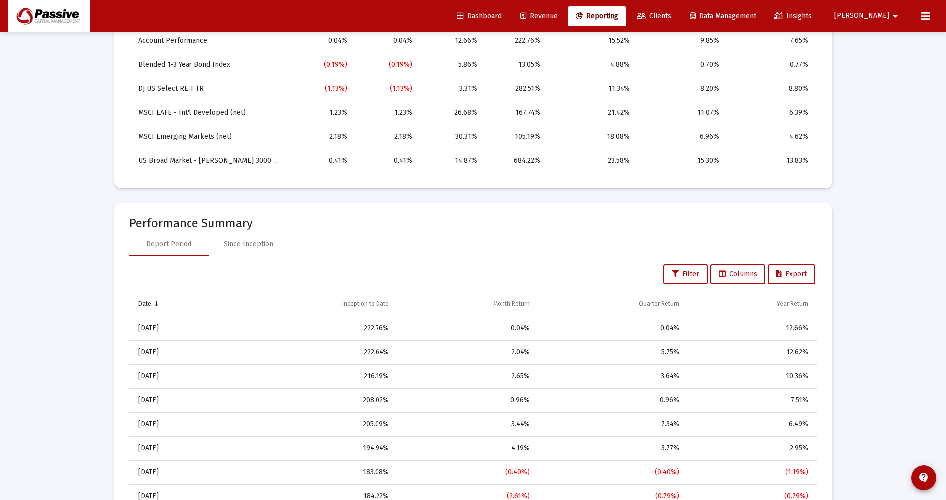
scroll to position [449, 0]
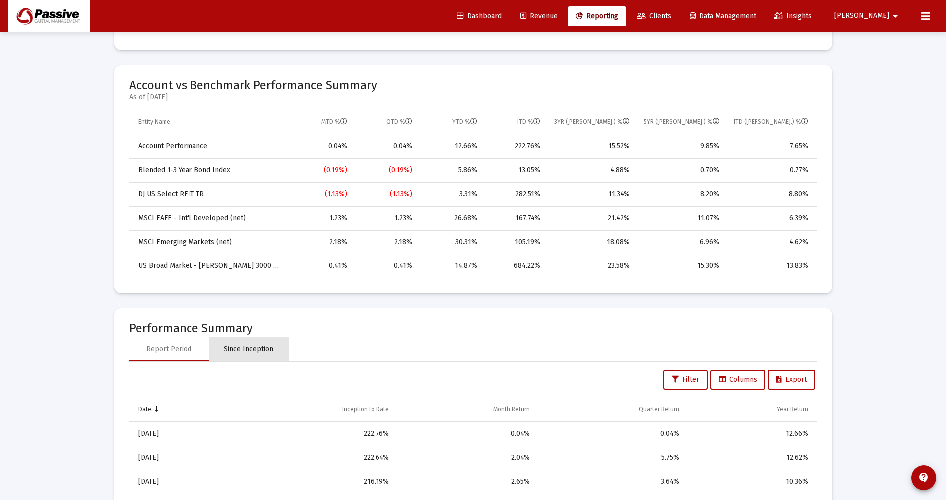
click at [263, 346] on div "Since Inception" at bounding box center [248, 349] width 49 height 10
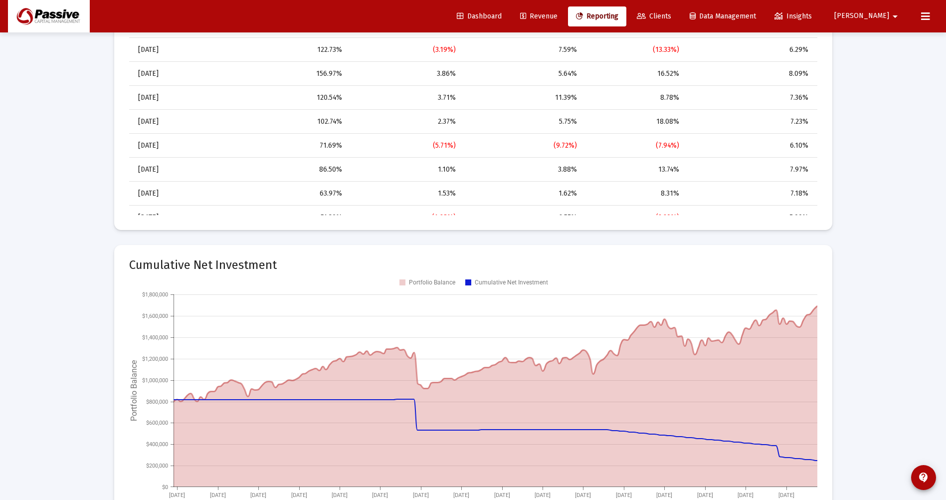
scroll to position [898, 0]
